Goal: Check status: Check status

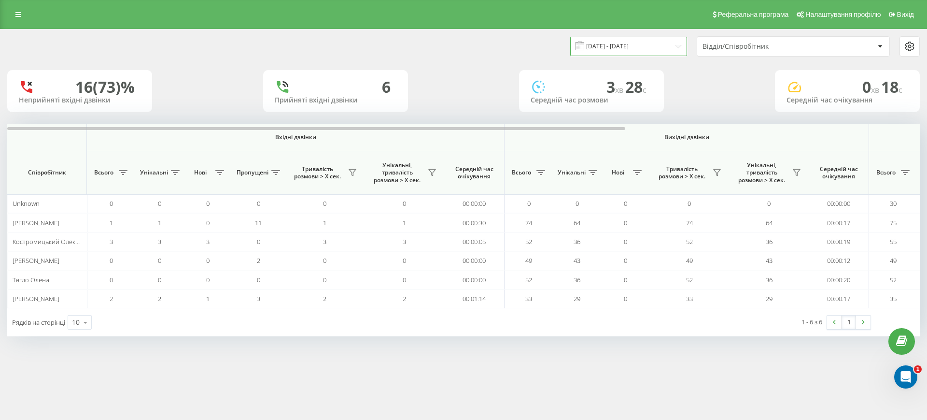
click at [601, 38] on input "[DATE] - [DATE]" at bounding box center [628, 46] width 117 height 19
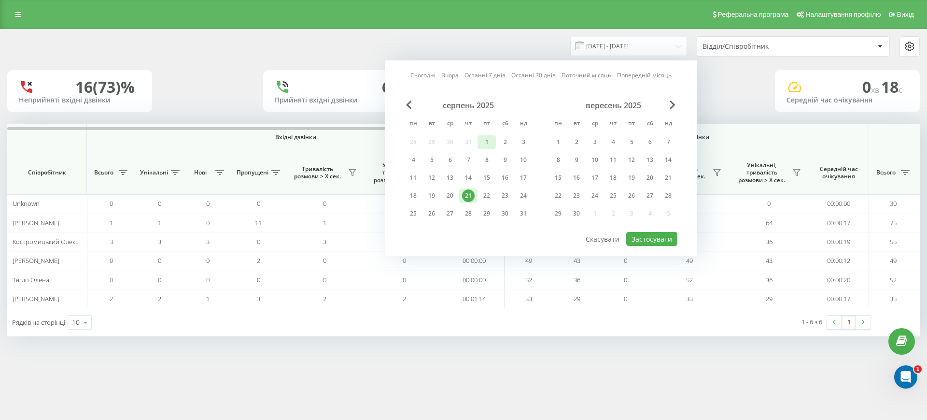
click at [489, 141] on div "1" at bounding box center [486, 142] width 13 height 13
click at [466, 193] on div "21" at bounding box center [468, 195] width 13 height 13
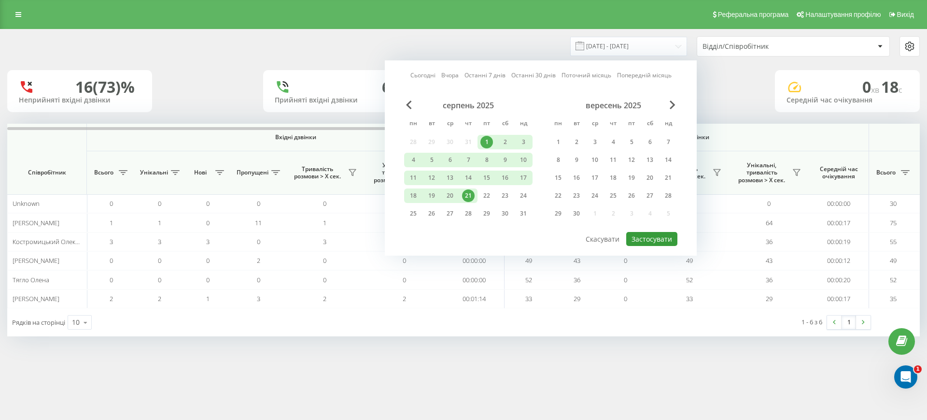
click at [659, 236] on button "Застосувати" at bounding box center [651, 239] width 51 height 14
type input "[DATE] - [DATE]"
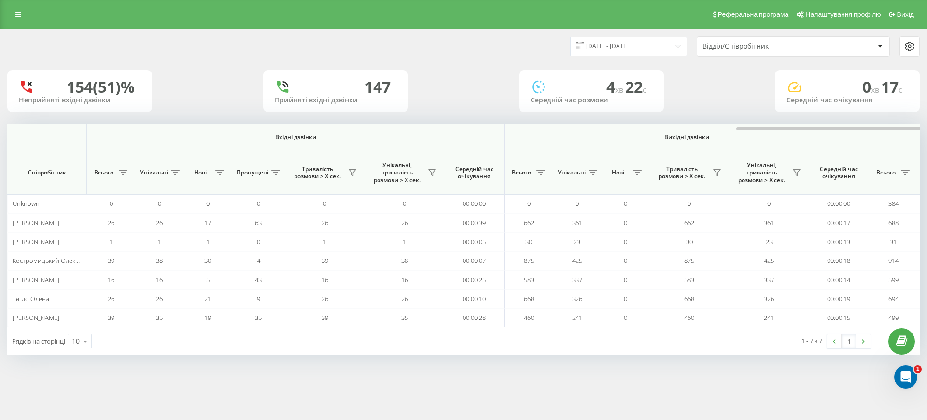
click at [857, 125] on div at bounding box center [898, 127] width 913 height 7
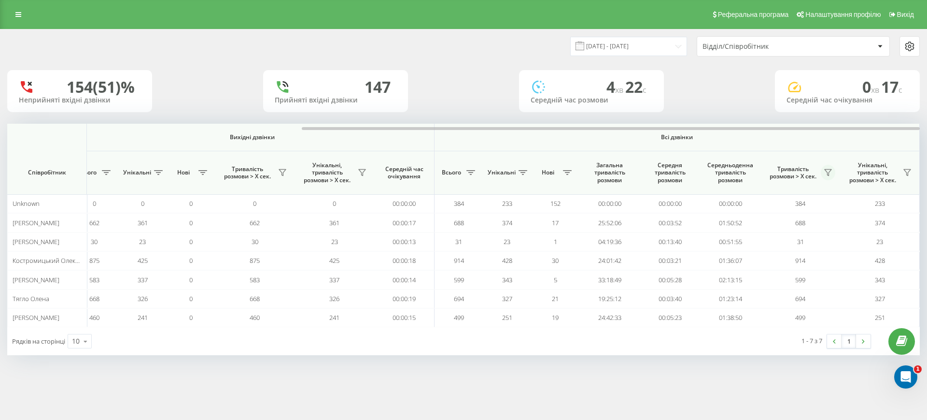
click at [828, 169] on icon at bounding box center [828, 173] width 8 height 8
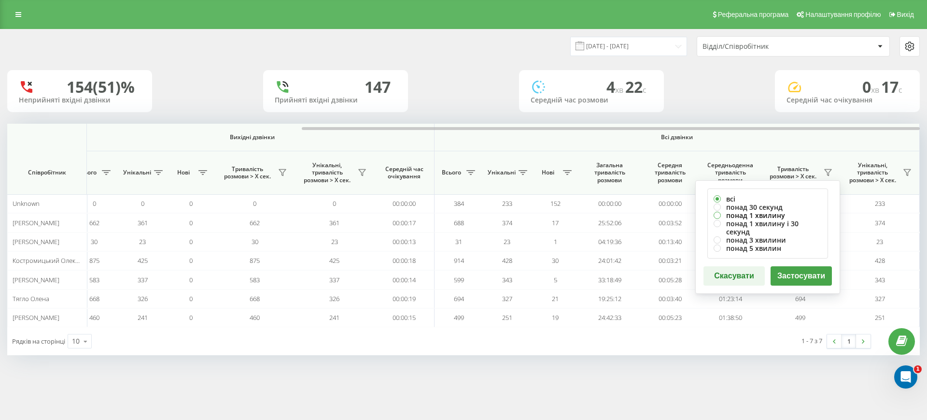
click at [754, 212] on label "понад 1 хвилину" at bounding box center [768, 215] width 108 height 8
radio input "true"
click at [801, 267] on button "Застосувати" at bounding box center [801, 275] width 61 height 19
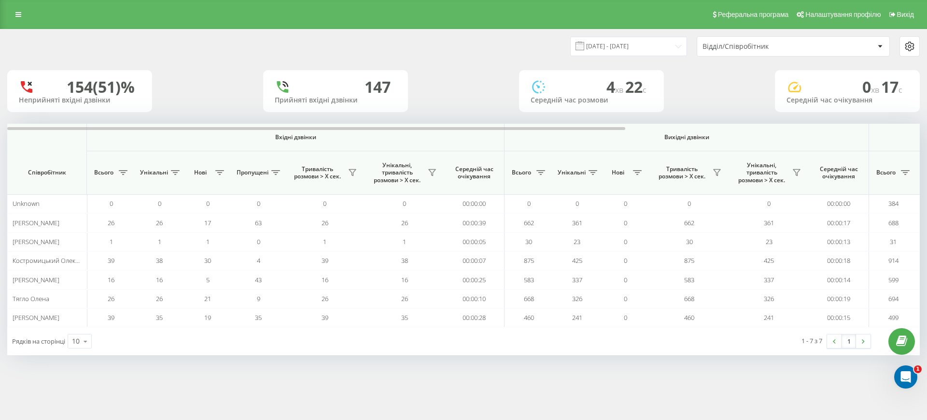
click at [873, 126] on div at bounding box center [463, 127] width 913 height 7
